Goal: Task Accomplishment & Management: Complete application form

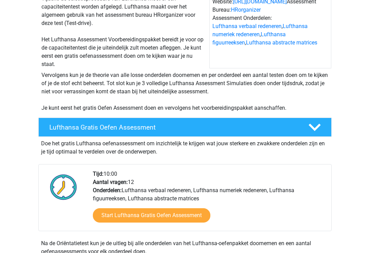
scroll to position [78, 0]
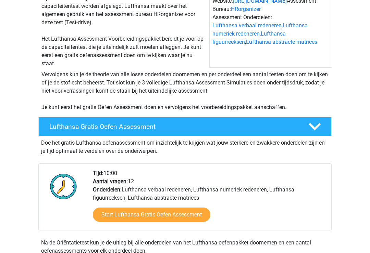
click at [186, 217] on link "Start Lufthansa Gratis Oefen Assessment" at bounding box center [151, 215] width 117 height 14
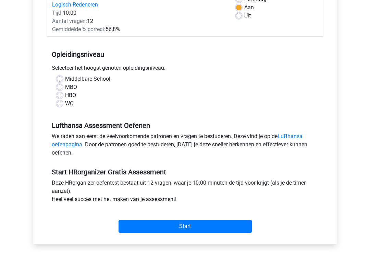
scroll to position [85, 0]
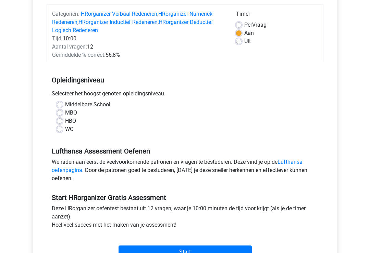
click at [65, 121] on label "HBO" at bounding box center [70, 121] width 11 height 8
click at [61, 121] on input "HBO" at bounding box center [59, 120] width 5 height 7
radio input "true"
click at [196, 253] on input "Start" at bounding box center [184, 252] width 133 height 13
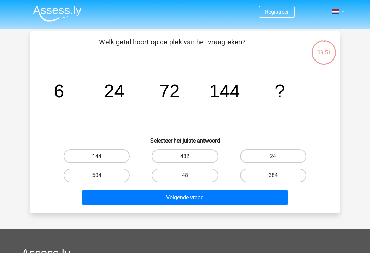
click at [109, 159] on label "144" at bounding box center [97, 157] width 66 height 14
click at [101, 159] on input "144" at bounding box center [99, 158] width 4 height 4
radio input "true"
click at [192, 199] on button "Volgende vraag" at bounding box center [184, 198] width 207 height 14
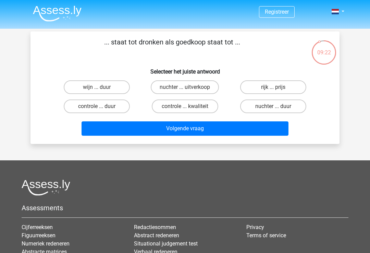
click at [76, 89] on label "wijn ... duur" at bounding box center [97, 87] width 66 height 14
click at [97, 89] on input "wijn ... duur" at bounding box center [99, 89] width 4 height 4
radio input "true"
click at [129, 141] on div "... staat tot dronken als goedkoop staat tot ... Selecteer het juiste antwoord …" at bounding box center [184, 88] width 309 height 113
click at [122, 124] on button "Volgende vraag" at bounding box center [184, 129] width 207 height 14
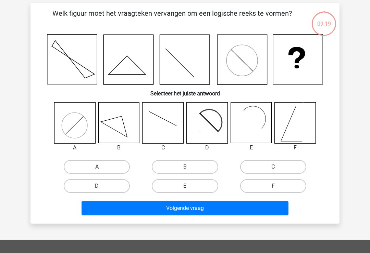
scroll to position [32, 0]
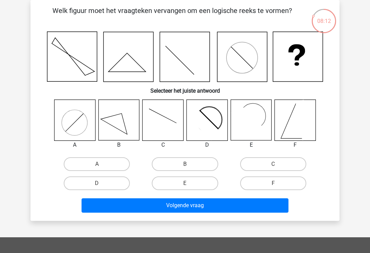
click at [189, 182] on label "E" at bounding box center [185, 184] width 66 height 14
click at [189, 184] on input "E" at bounding box center [187, 186] width 4 height 4
radio input "true"
click at [200, 209] on button "Volgende vraag" at bounding box center [184, 206] width 207 height 14
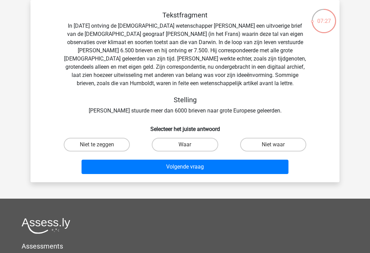
click at [99, 145] on input "Niet te zeggen" at bounding box center [99, 147] width 4 height 4
radio input "true"
click at [202, 167] on button "Volgende vraag" at bounding box center [184, 167] width 207 height 14
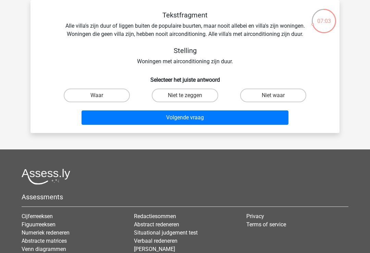
click at [16, 234] on footer "Assessments Cijferreeksen Figuurreeksen Numeriek redeneren Abstracte matrices V…" at bounding box center [185, 240] width 370 height 181
click at [270, 97] on label "Niet waar" at bounding box center [273, 96] width 66 height 14
click at [273, 97] on input "Niet waar" at bounding box center [275, 98] width 4 height 4
radio input "true"
click at [172, 118] on button "Volgende vraag" at bounding box center [184, 118] width 207 height 14
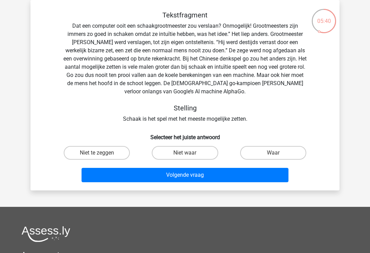
click at [174, 154] on label "Niet waar" at bounding box center [185, 153] width 66 height 14
click at [185, 154] on input "Niet waar" at bounding box center [187, 155] width 4 height 4
radio input "true"
click at [181, 175] on button "Volgende vraag" at bounding box center [184, 175] width 207 height 14
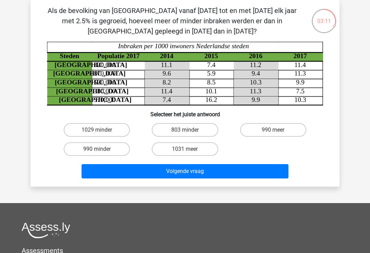
click at [188, 130] on input "803 minder" at bounding box center [187, 132] width 4 height 4
radio input "true"
click at [192, 173] on button "Volgende vraag" at bounding box center [184, 171] width 207 height 14
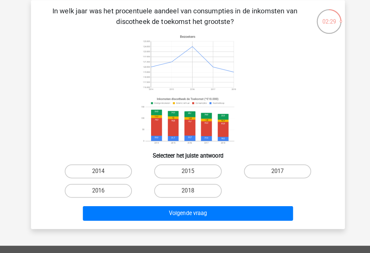
click at [103, 169] on label "2014" at bounding box center [97, 169] width 66 height 14
click at [101, 169] on input "2014" at bounding box center [99, 171] width 4 height 4
radio input "true"
click at [192, 213] on button "Volgende vraag" at bounding box center [184, 210] width 207 height 14
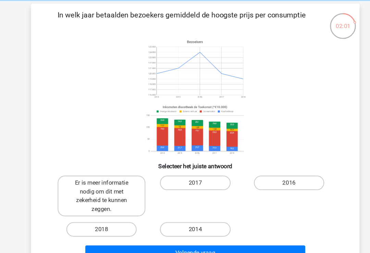
scroll to position [24, 0]
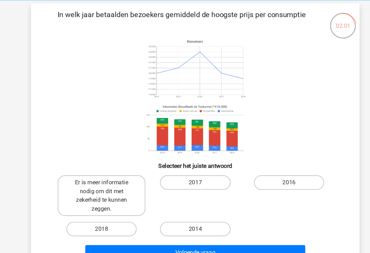
click at [99, 181] on label "Er is meer informatie nodig om dit met zekerheid te kunnen zeggen." at bounding box center [96, 189] width 83 height 38
click at [99, 181] on input "Er is meer informatie nodig om dit met zekerheid te kunnen zeggen." at bounding box center [99, 179] width 4 height 4
radio input "true"
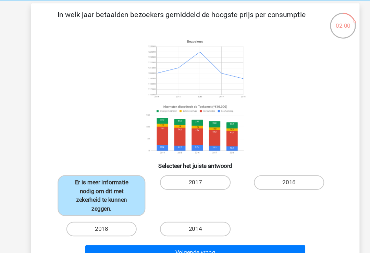
click at [187, 238] on button "Volgende vraag" at bounding box center [184, 243] width 207 height 14
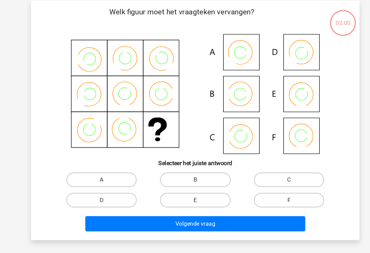
scroll to position [27, 0]
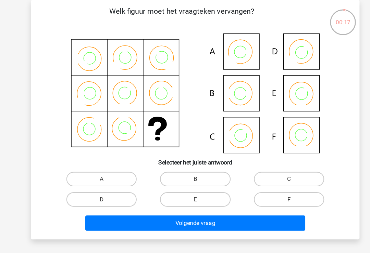
click at [226, 126] on icon at bounding box center [185, 92] width 276 height 113
click at [232, 132] on icon at bounding box center [185, 92] width 276 height 113
click at [233, 134] on icon at bounding box center [185, 92] width 276 height 113
click at [229, 128] on icon at bounding box center [185, 92] width 276 height 113
click at [229, 131] on icon at bounding box center [185, 92] width 276 height 113
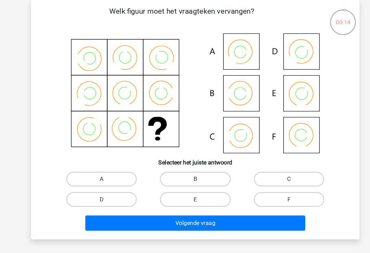
scroll to position [29, 0]
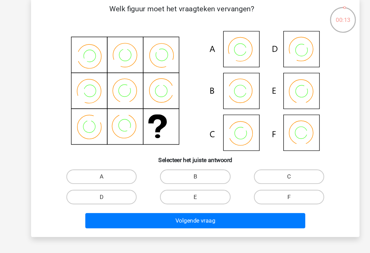
click at [274, 171] on input "C" at bounding box center [275, 173] width 4 height 4
radio input "true"
click at [194, 210] on button "Volgende vraag" at bounding box center [184, 212] width 207 height 14
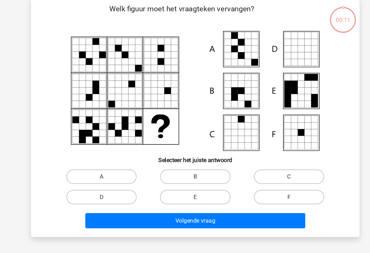
scroll to position [29, 0]
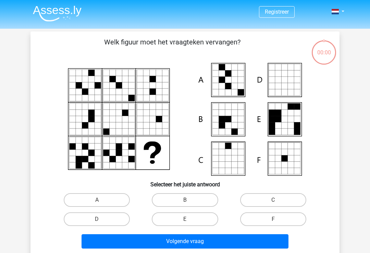
scroll to position [41, 1]
